Goal: Use online tool/utility: Utilize a website feature to perform a specific function

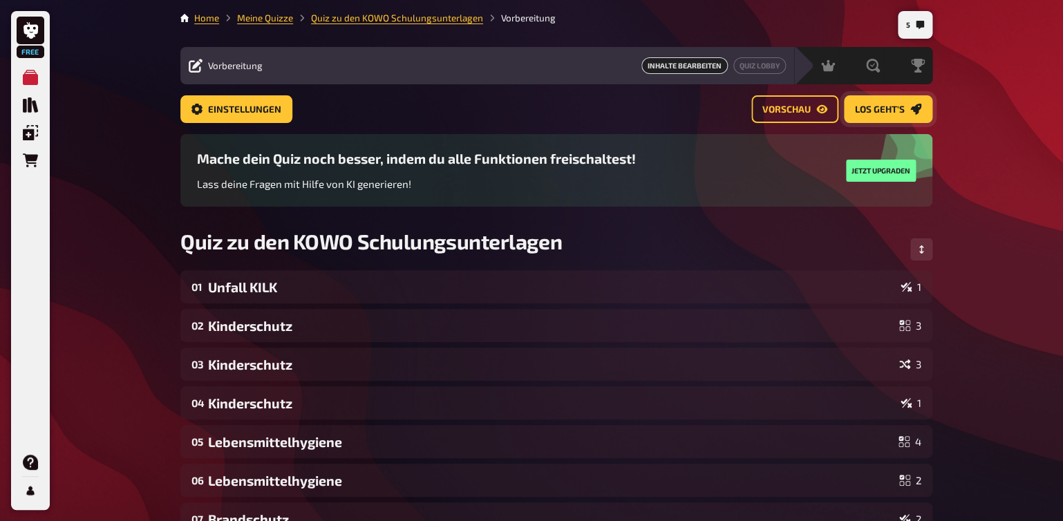
click at [874, 110] on span "Los geht's" at bounding box center [880, 110] width 50 height 10
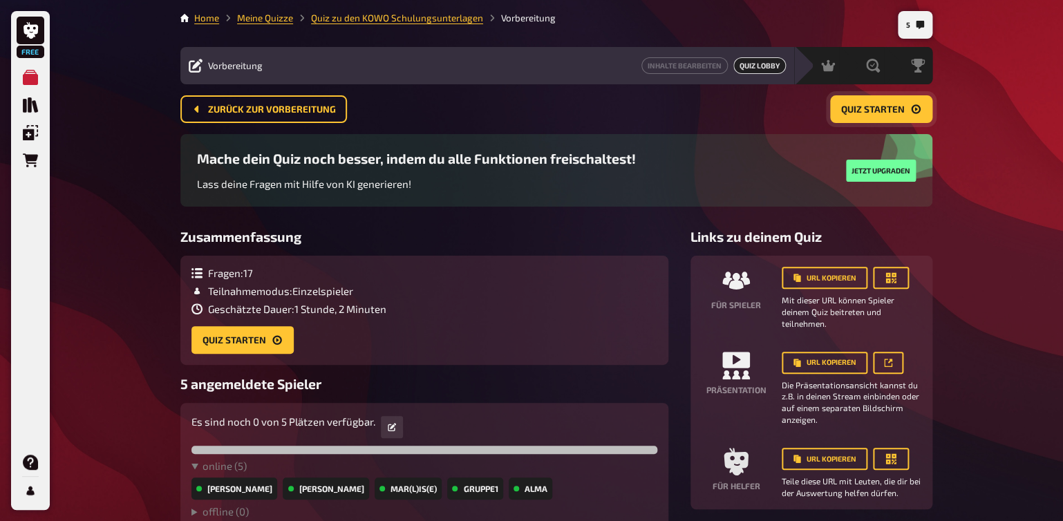
click at [848, 110] on span "Quiz starten" at bounding box center [874, 110] width 64 height 10
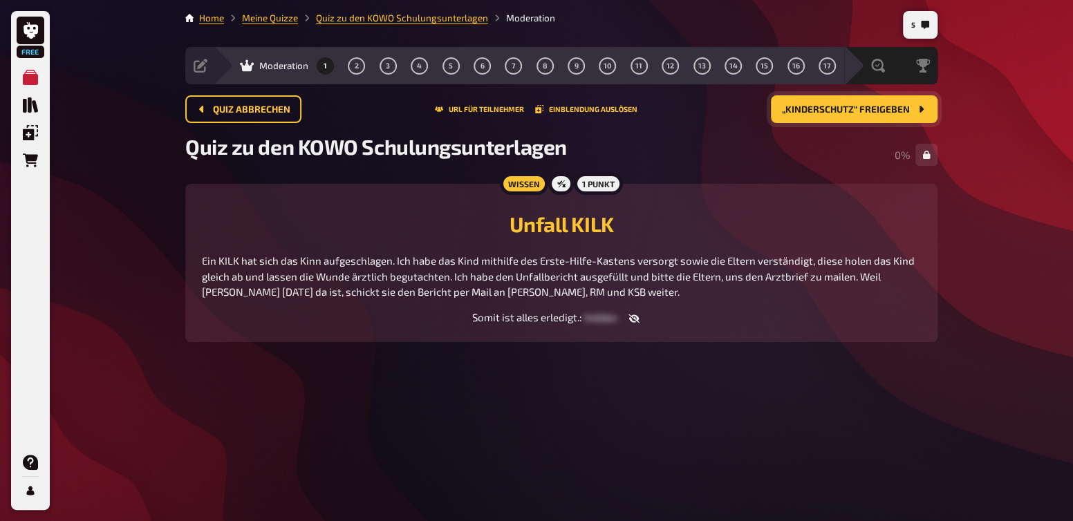
click at [790, 108] on span "„Kinderschutz“ freigeben" at bounding box center [846, 110] width 128 height 10
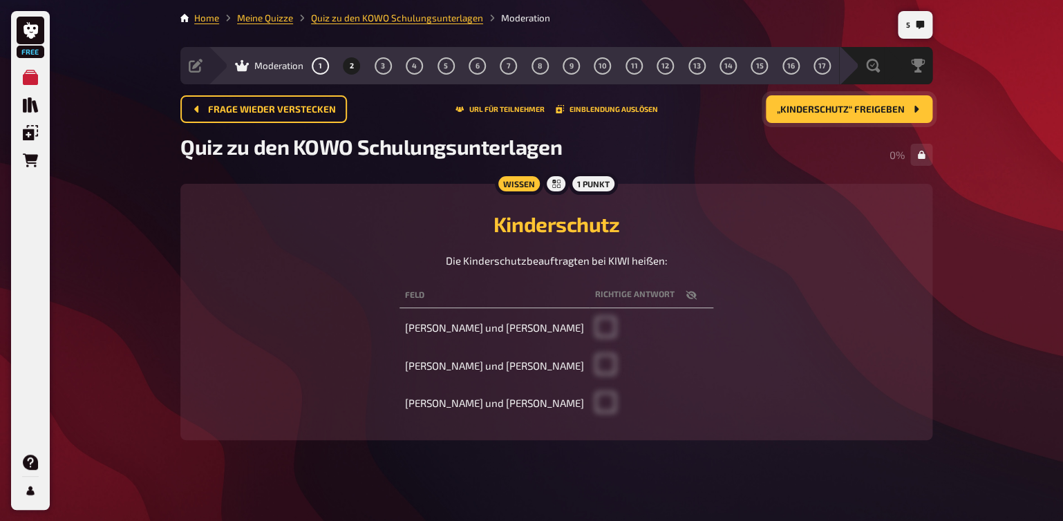
click at [790, 108] on span "„Kinderschutz“ freigeben" at bounding box center [841, 110] width 128 height 10
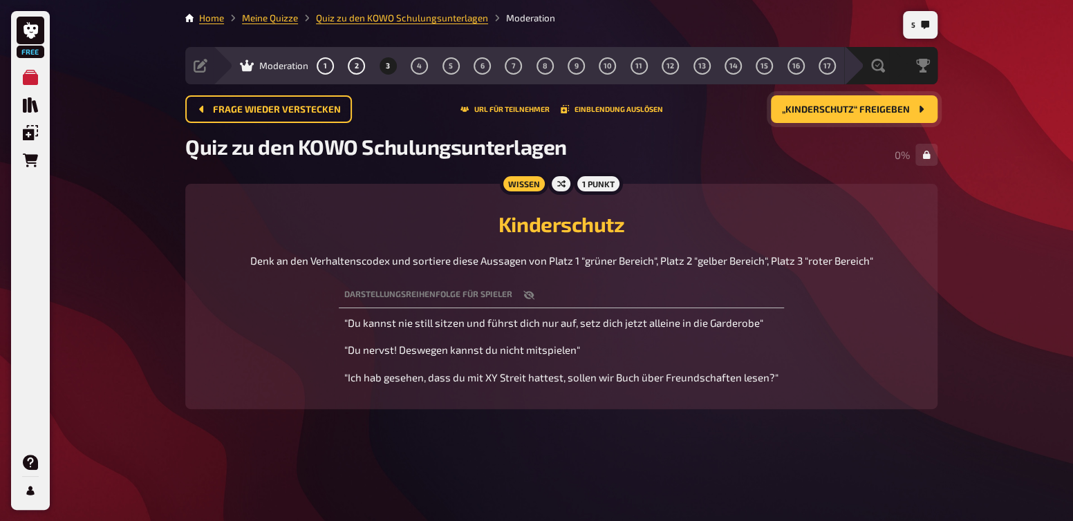
click at [790, 108] on span "„Kinderschutz“ freigeben" at bounding box center [846, 110] width 128 height 10
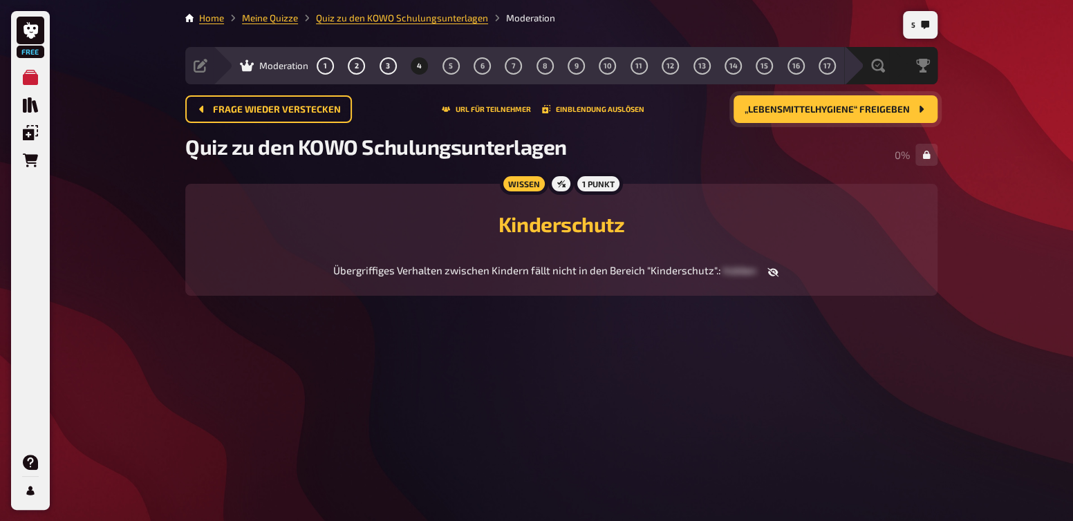
click at [755, 118] on button "„Lebensmittelhygiene“ freigeben" at bounding box center [836, 109] width 204 height 28
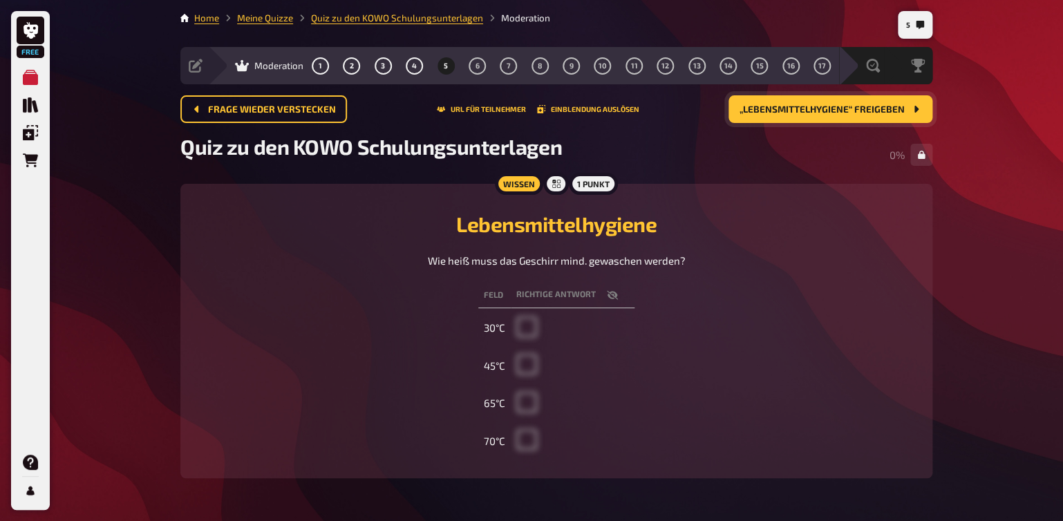
click at [759, 121] on button "„Lebensmittelhygiene“ freigeben" at bounding box center [831, 109] width 204 height 28
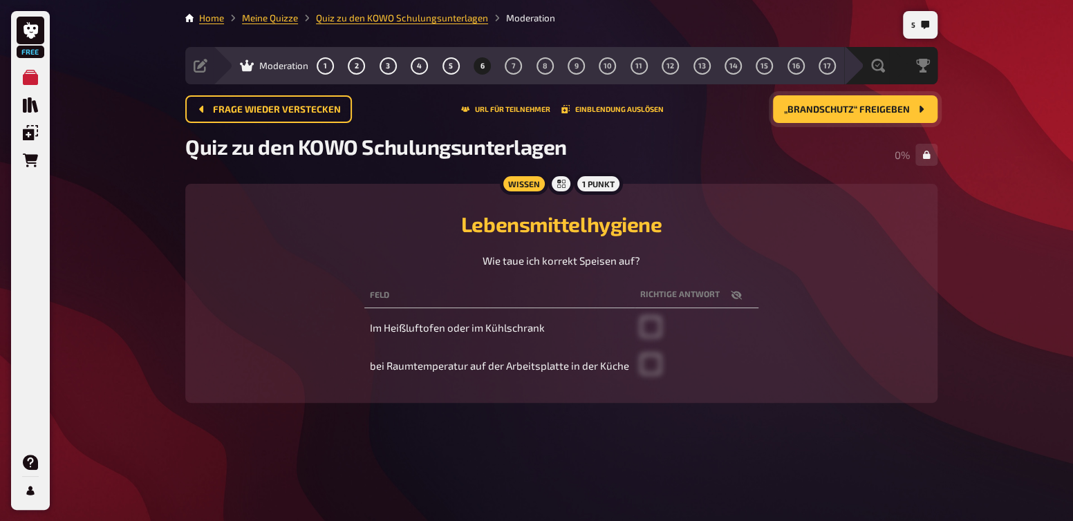
click at [815, 112] on span "„Brandschutz“ freigeben" at bounding box center [847, 110] width 126 height 10
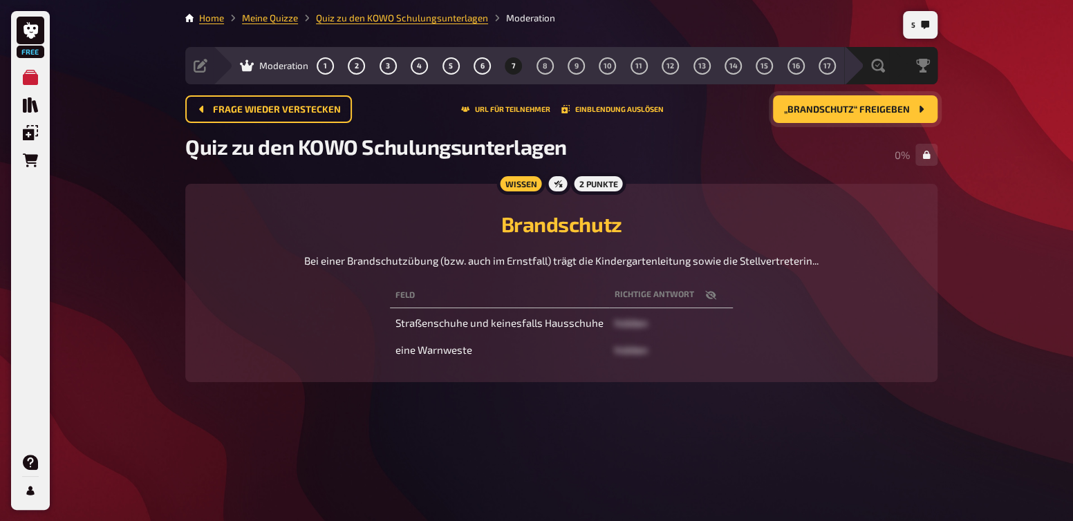
click at [815, 112] on span "„Brandschutz“ freigeben" at bounding box center [847, 110] width 126 height 10
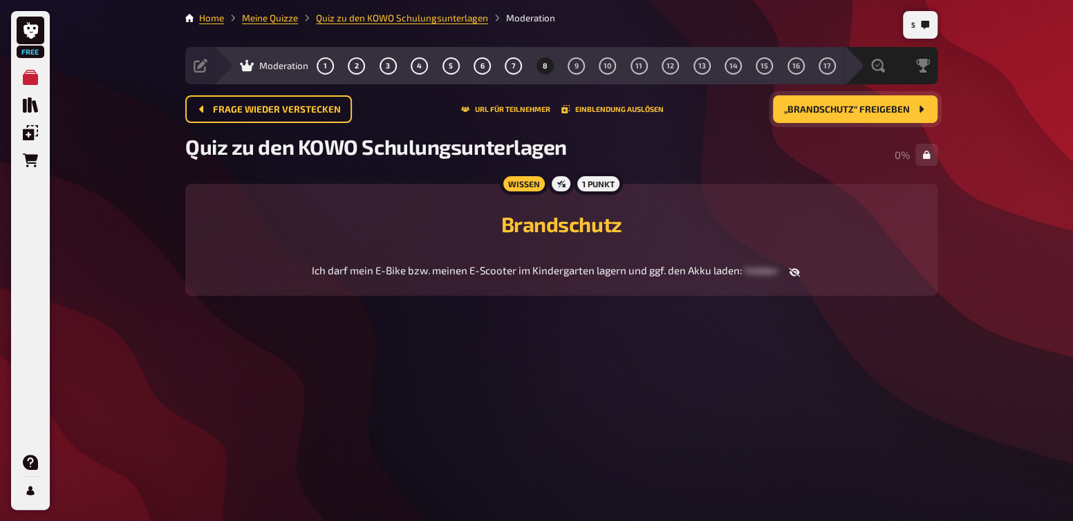
click at [815, 112] on span "„Brandschutz“ freigeben" at bounding box center [847, 110] width 126 height 10
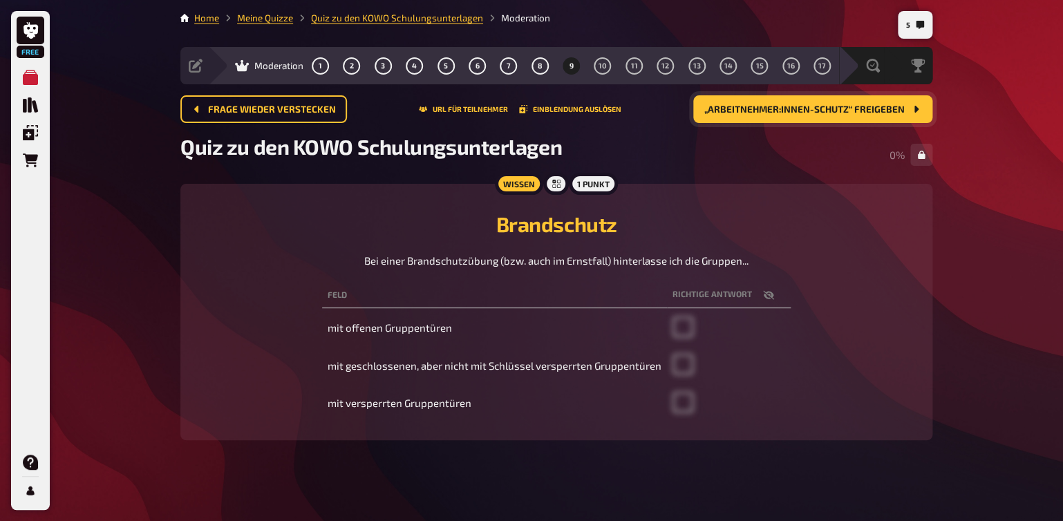
click at [815, 112] on span "„Arbeitnehmer:innen-Schutz“ freigeben" at bounding box center [805, 110] width 201 height 10
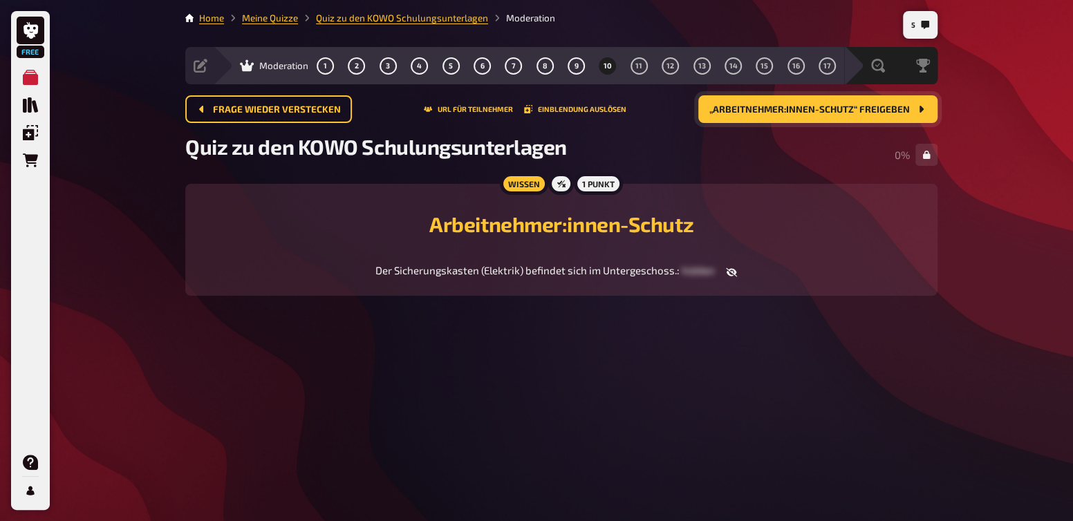
click at [815, 112] on span "„Arbeitnehmer:innen-Schutz“ freigeben" at bounding box center [809, 110] width 201 height 10
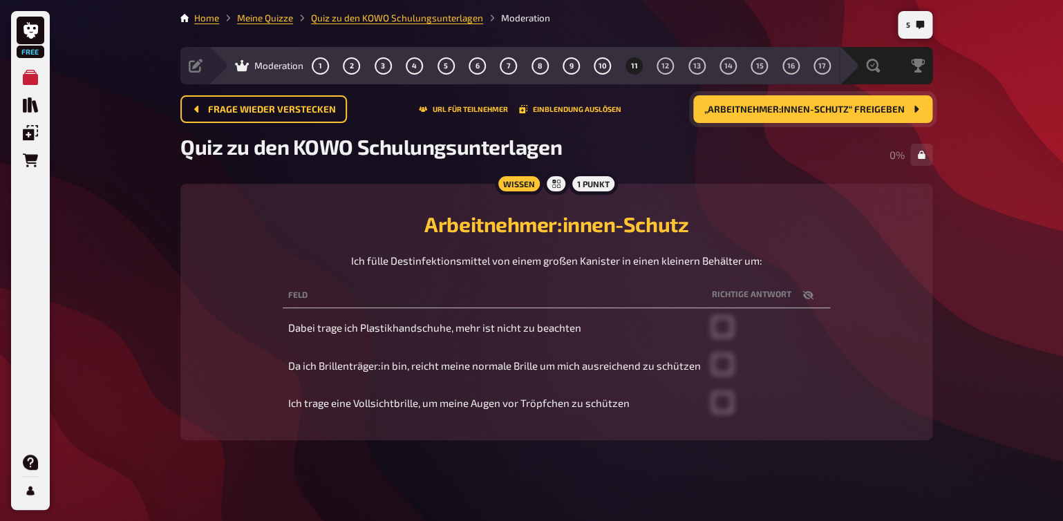
click at [815, 112] on span "„Arbeitnehmer:innen-Schutz“ freigeben" at bounding box center [805, 110] width 201 height 10
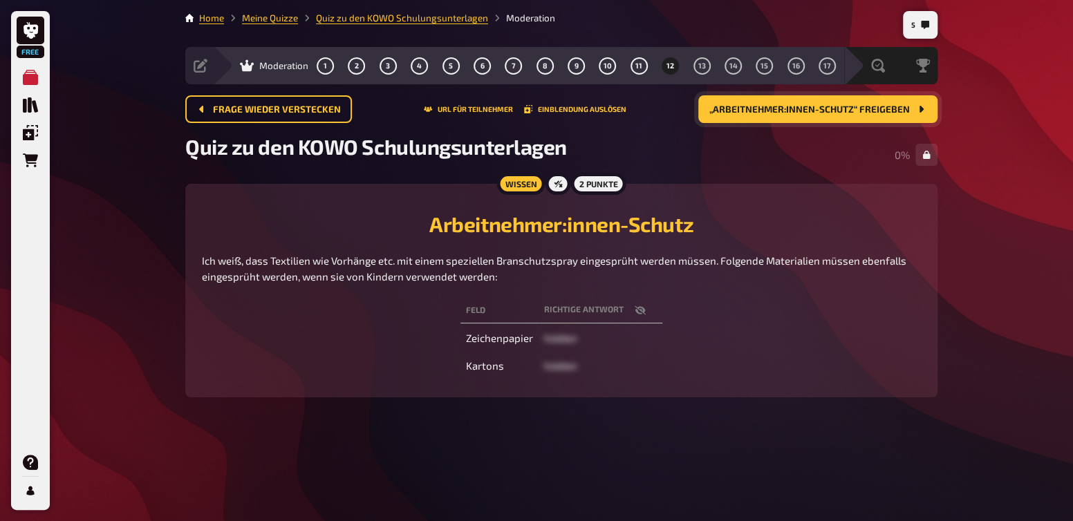
click at [815, 112] on span "„Arbeitnehmer:innen-Schutz“ freigeben" at bounding box center [809, 110] width 201 height 10
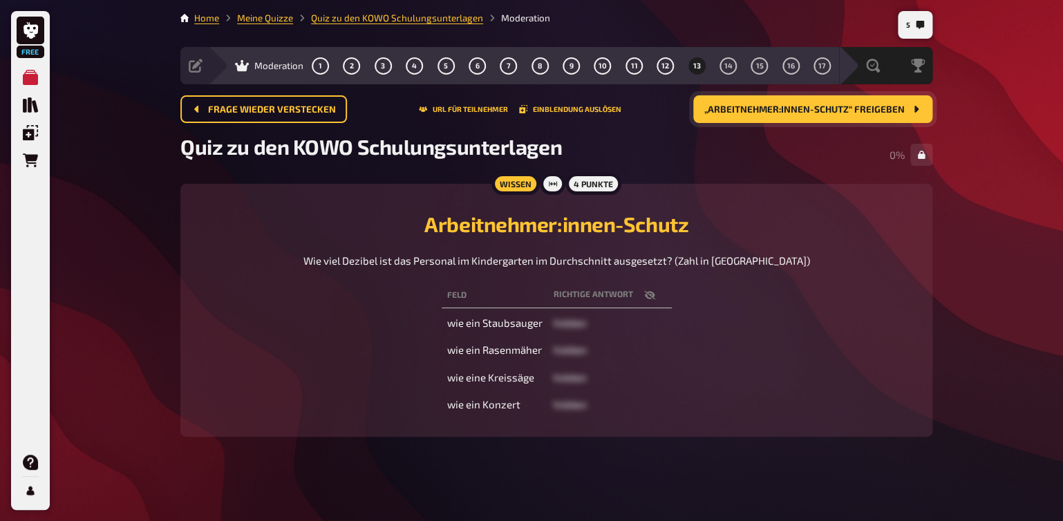
click at [815, 112] on span "„Arbeitnehmer:innen-Schutz“ freigeben" at bounding box center [805, 110] width 201 height 10
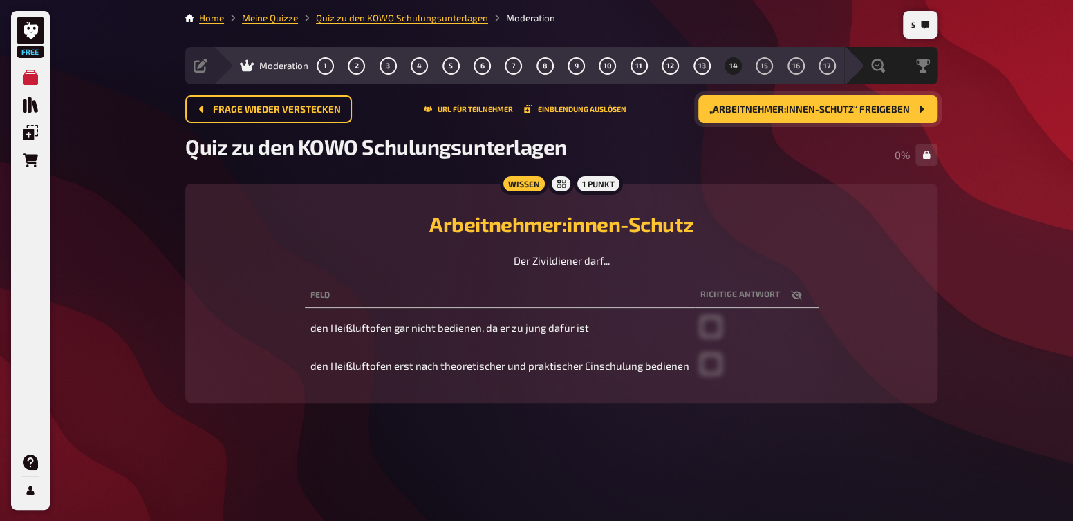
click at [815, 112] on span "„Arbeitnehmer:innen-Schutz“ freigeben" at bounding box center [809, 110] width 201 height 10
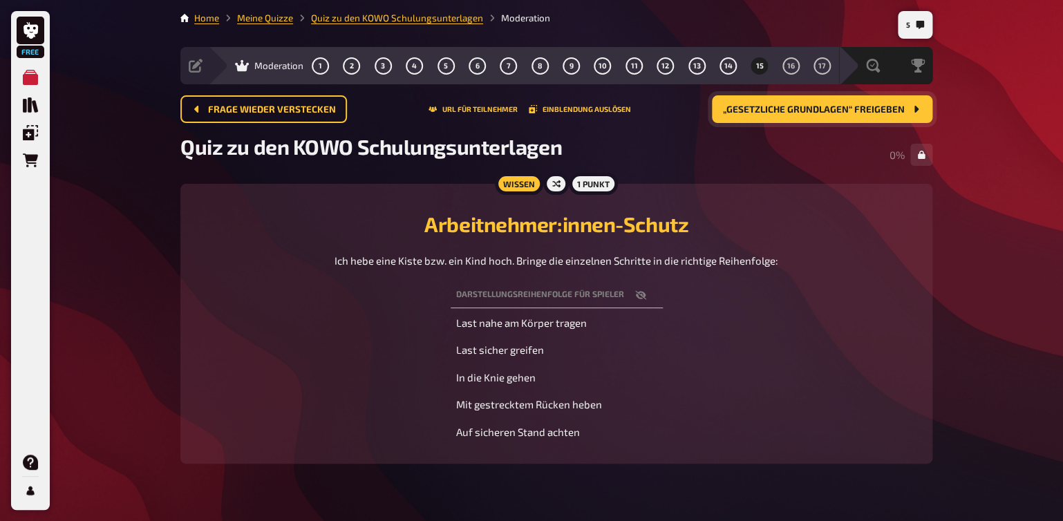
click at [815, 112] on span "„gesetzliche Grundlagen“ freigeben" at bounding box center [814, 110] width 182 height 10
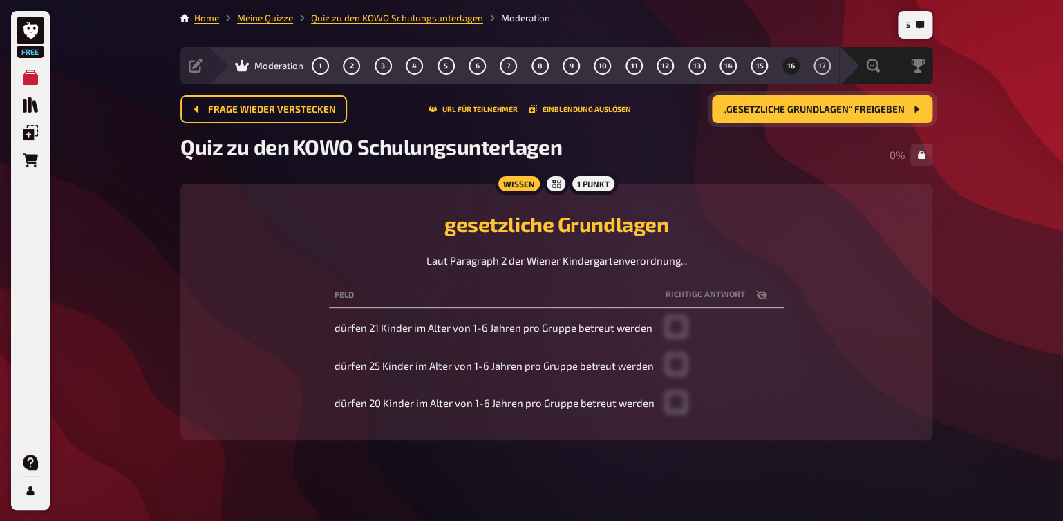
click at [815, 112] on span "„gesetzliche Grundlagen“ freigeben" at bounding box center [814, 110] width 182 height 10
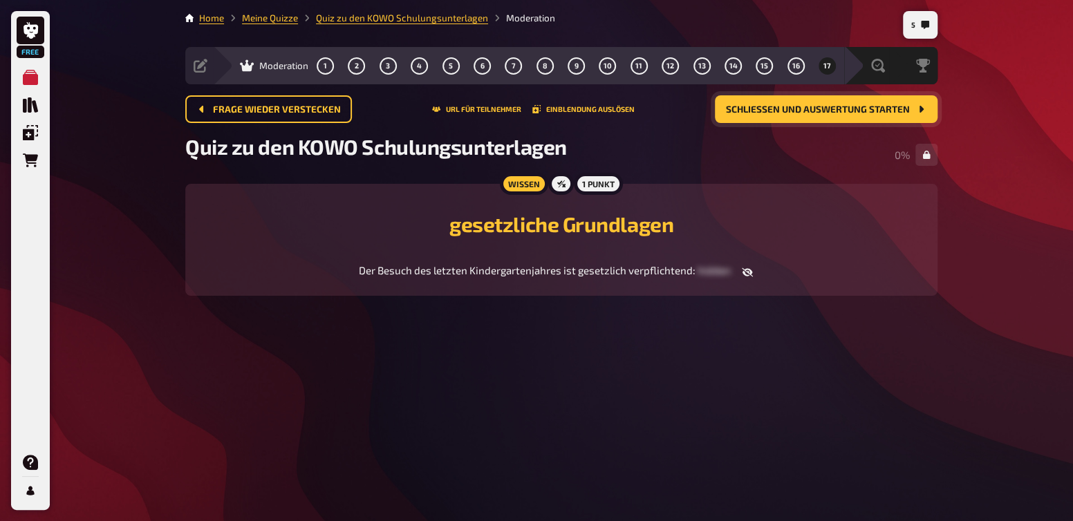
click at [815, 112] on span "Schließen und Auswertung starten" at bounding box center [818, 110] width 184 height 10
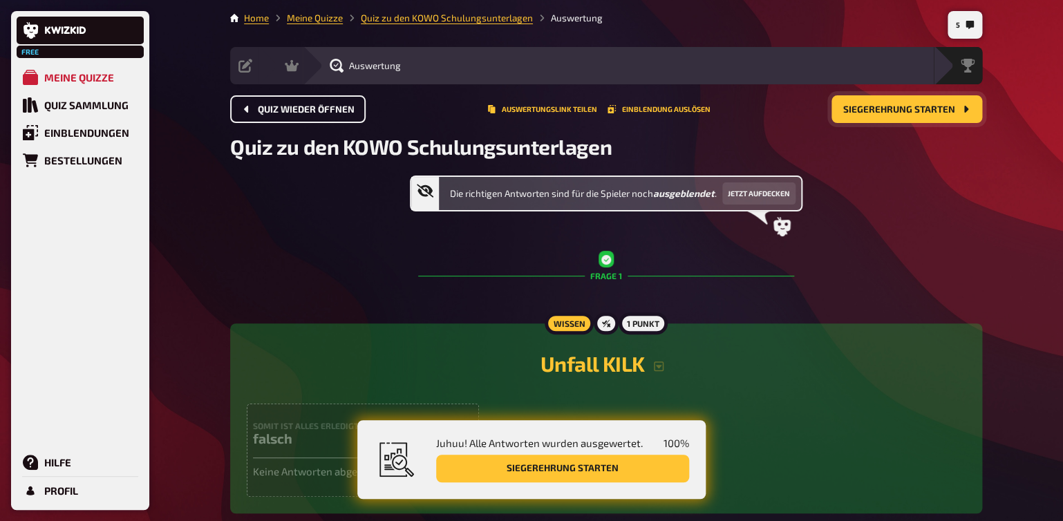
click at [258, 103] on button "Quiz wieder öffnen" at bounding box center [298, 109] width 136 height 28
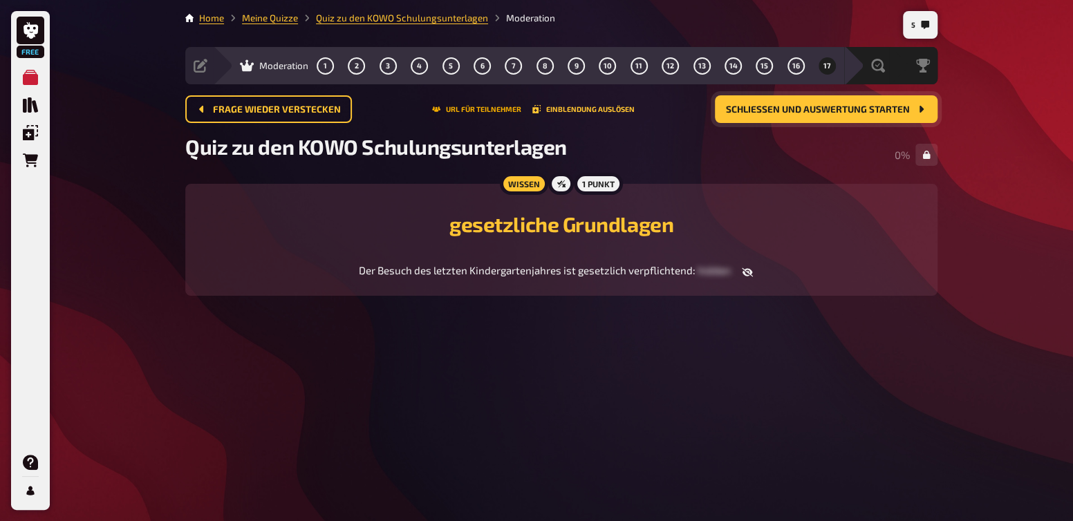
click at [489, 109] on button "URL für Teilnehmer" at bounding box center [476, 109] width 89 height 8
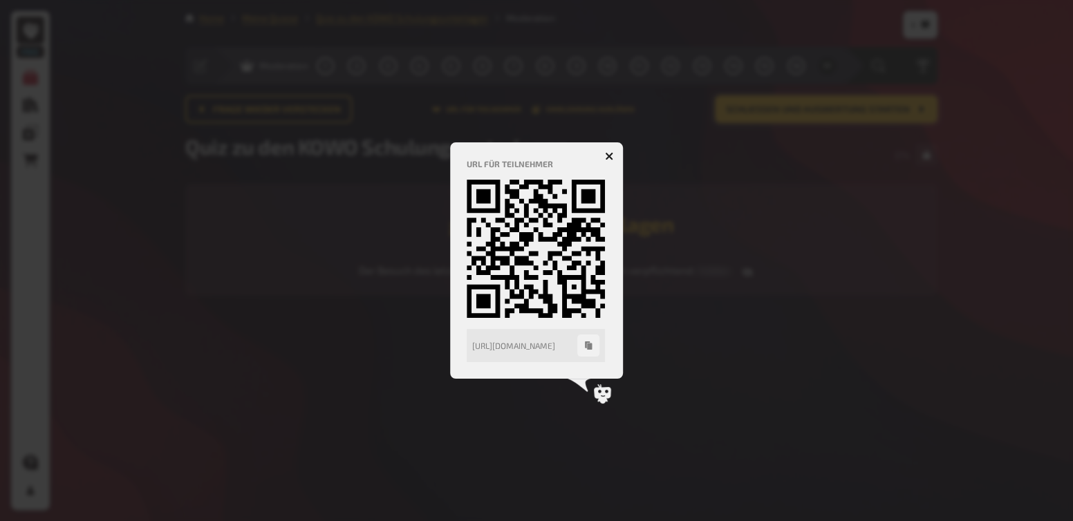
click at [588, 349] on icon "button" at bounding box center [588, 346] width 7 height 8
click at [607, 159] on icon "button" at bounding box center [609, 155] width 13 height 13
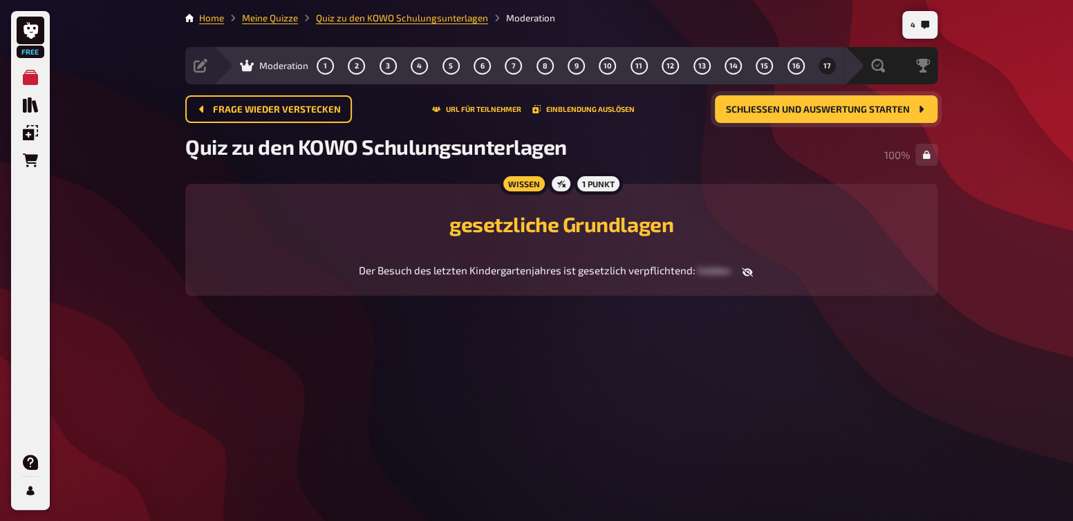
click at [781, 118] on button "Schließen und Auswertung starten" at bounding box center [826, 109] width 223 height 28
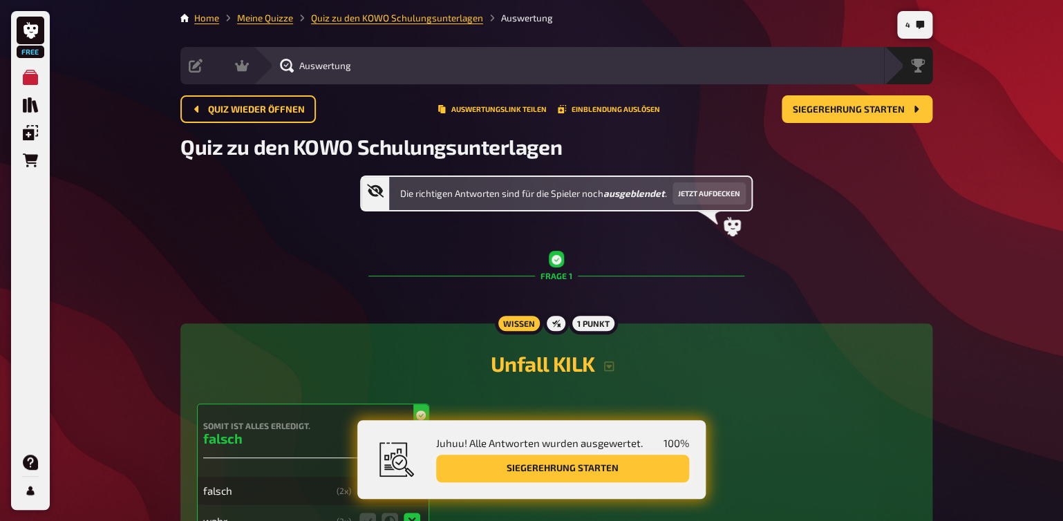
click at [550, 472] on button "Siegerehrung starten" at bounding box center [562, 469] width 253 height 28
